Goal: Information Seeking & Learning: Learn about a topic

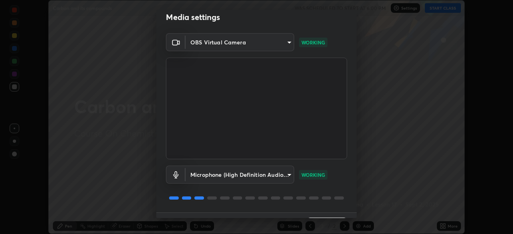
scroll to position [28, 0]
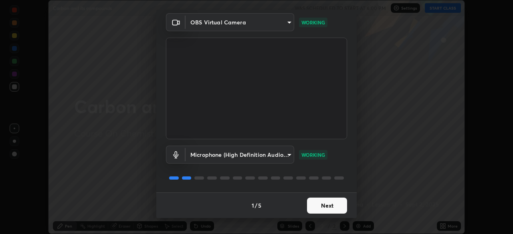
click at [333, 204] on button "Next" at bounding box center [327, 206] width 40 height 16
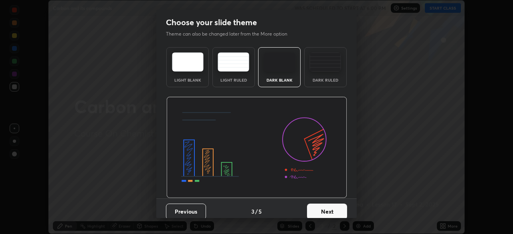
click at [342, 205] on button "Next" at bounding box center [327, 212] width 40 height 16
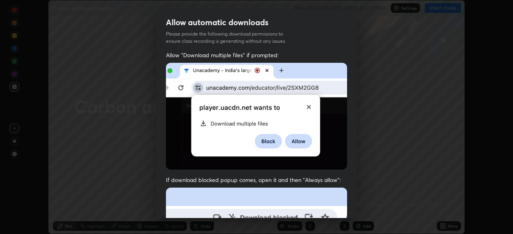
click at [345, 206] on div "Allow "Download multiple files" if prompted: If download blocked popup comes, o…" at bounding box center [256, 219] width 200 height 337
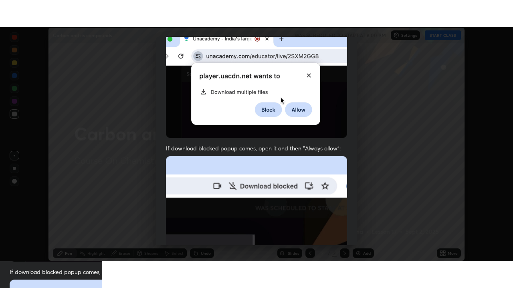
scroll to position [192, 0]
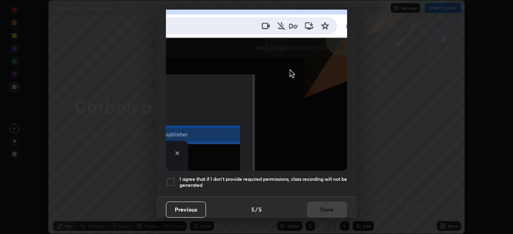
click at [338, 176] on h5 "I agree that if I don't provide required permissions, class recording will not …" at bounding box center [263, 182] width 167 height 12
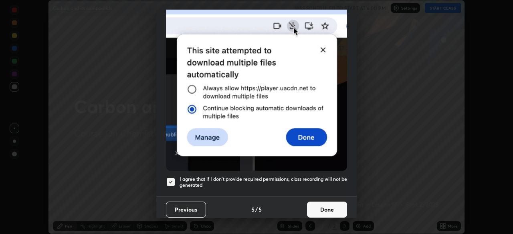
click at [332, 205] on button "Done" at bounding box center [327, 210] width 40 height 16
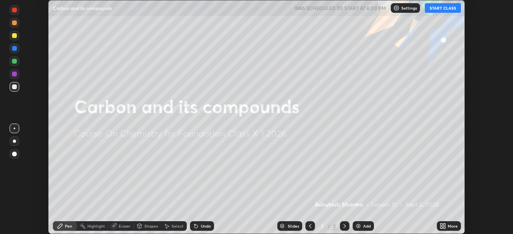
click at [444, 225] on icon at bounding box center [444, 225] width 2 height 2
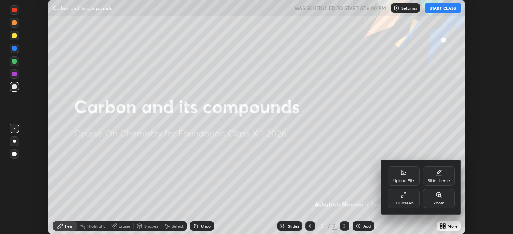
click at [407, 200] on div "Full screen" at bounding box center [403, 198] width 32 height 19
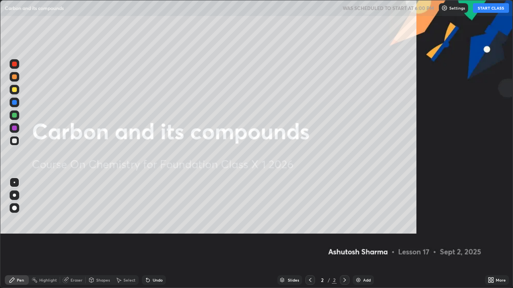
scroll to position [288, 513]
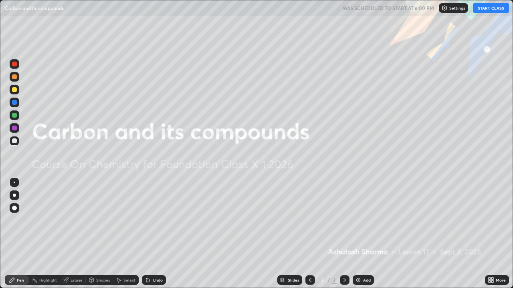
click at [486, 11] on button "START CLASS" at bounding box center [491, 8] width 36 height 10
click at [366, 234] on div "Add" at bounding box center [367, 280] width 8 height 4
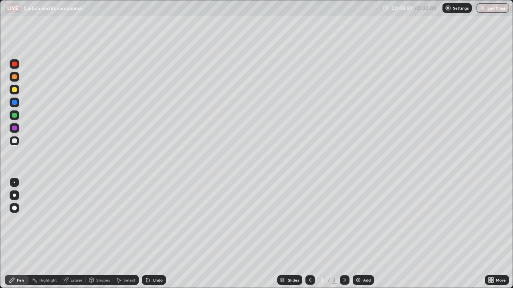
click at [18, 196] on div at bounding box center [15, 196] width 10 height 10
click at [16, 127] on div at bounding box center [14, 128] width 5 height 5
click at [15, 141] on div at bounding box center [14, 141] width 5 height 5
click at [15, 115] on div at bounding box center [14, 115] width 5 height 5
click at [359, 234] on img at bounding box center [358, 280] width 6 height 6
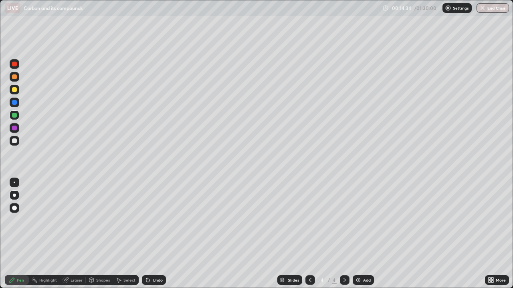
click at [14, 143] on div at bounding box center [14, 141] width 5 height 5
click at [309, 234] on icon at bounding box center [310, 280] width 6 height 6
click at [341, 234] on div at bounding box center [345, 281] width 10 height 10
